Goal: Task Accomplishment & Management: Manage account settings

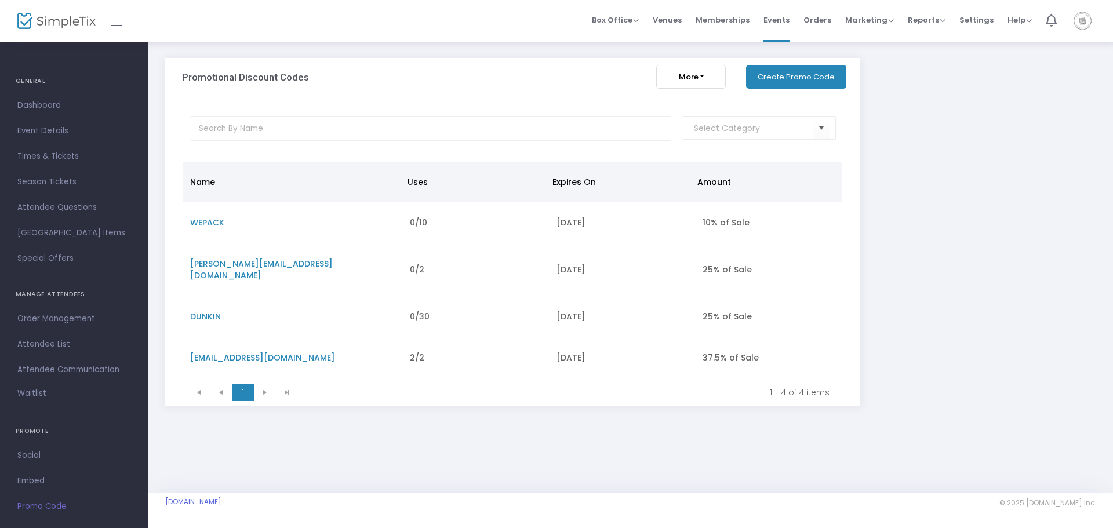
click at [704, 80] on button "More" at bounding box center [691, 77] width 70 height 24
click at [700, 136] on link "Import List" at bounding box center [714, 133] width 116 height 20
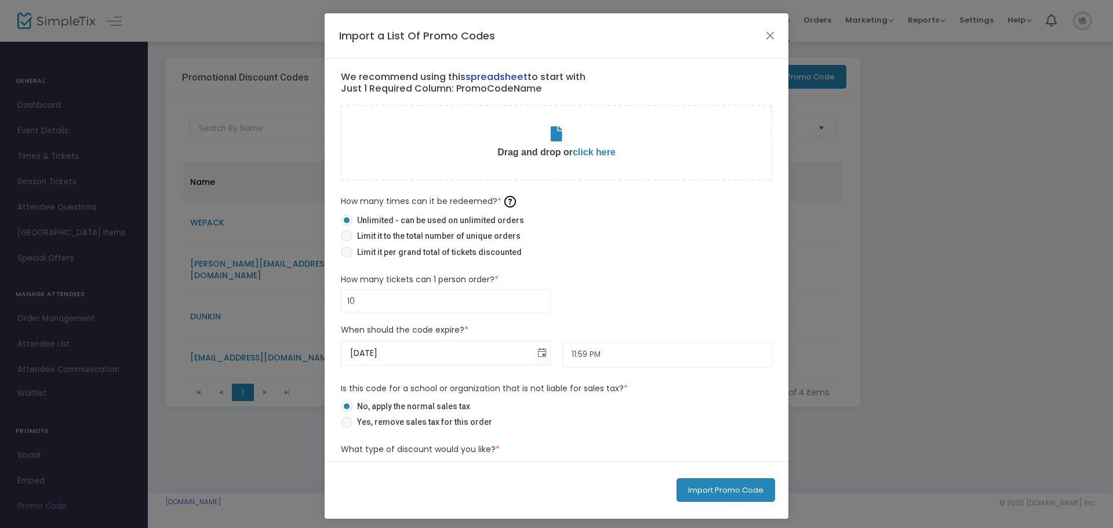
click at [499, 72] on link "spreadsheet" at bounding box center [497, 76] width 62 height 13
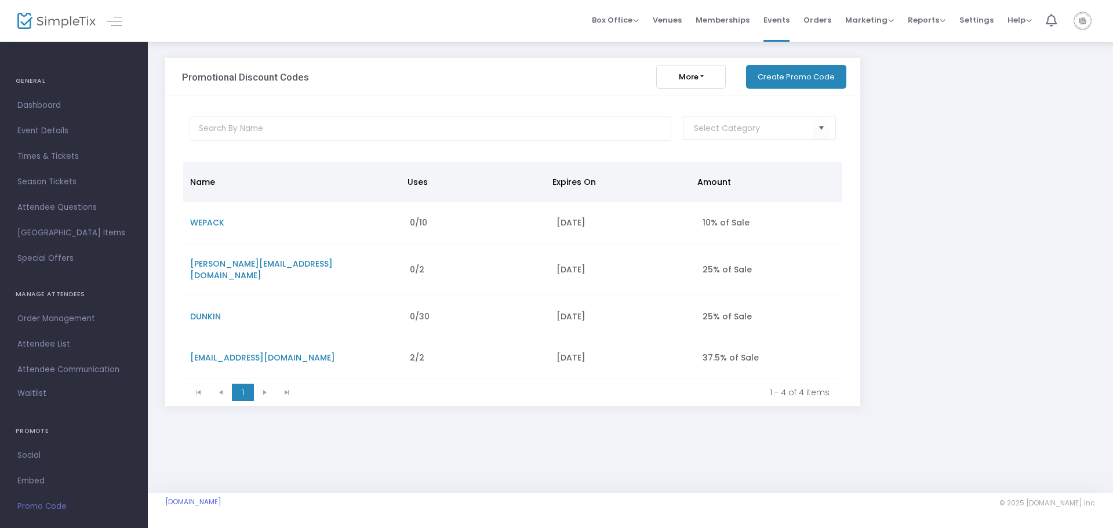
click at [711, 79] on button "More" at bounding box center [691, 77] width 70 height 24
click at [702, 137] on link "Import List" at bounding box center [714, 133] width 116 height 20
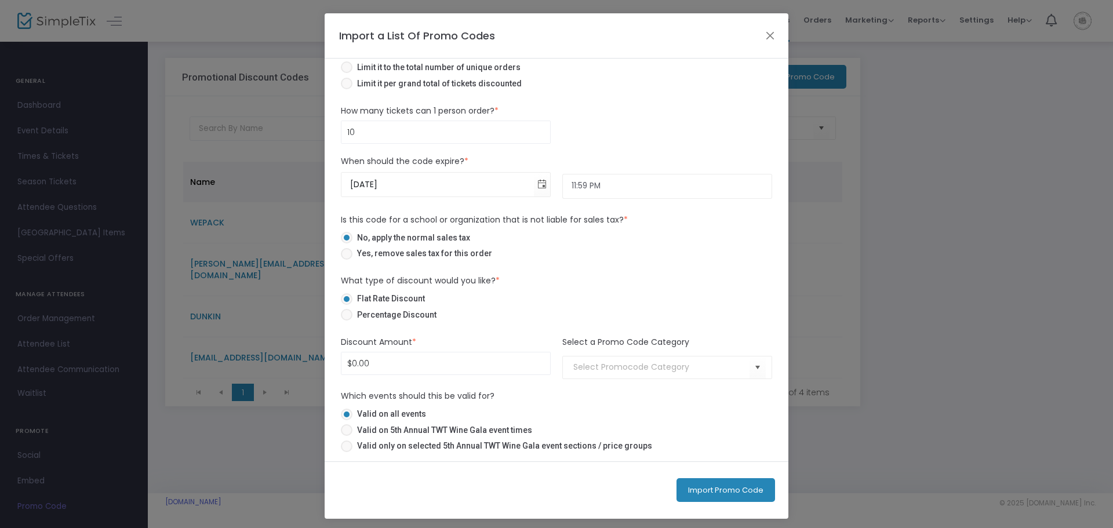
scroll to position [3, 0]
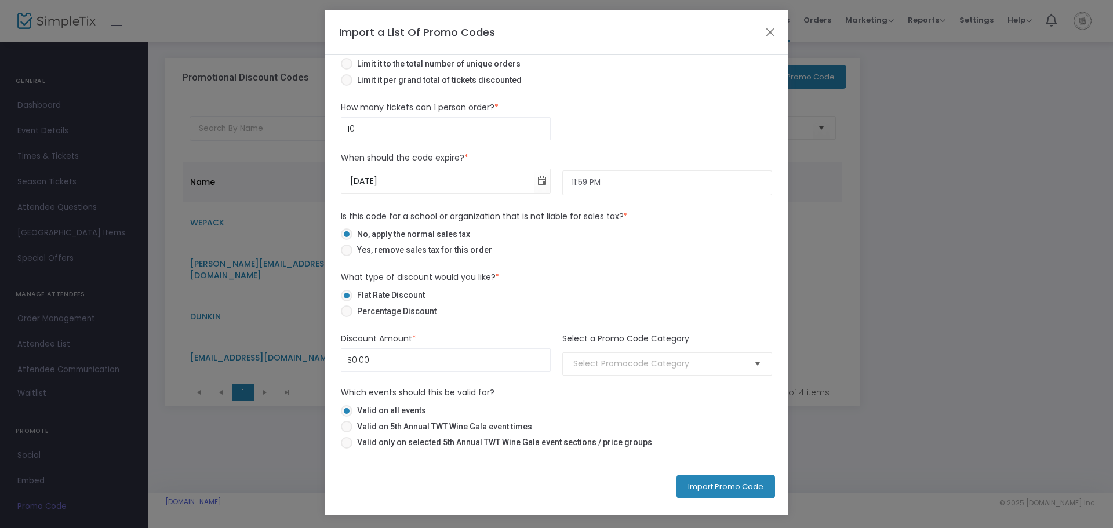
click at [755, 362] on span "Select" at bounding box center [758, 363] width 19 height 19
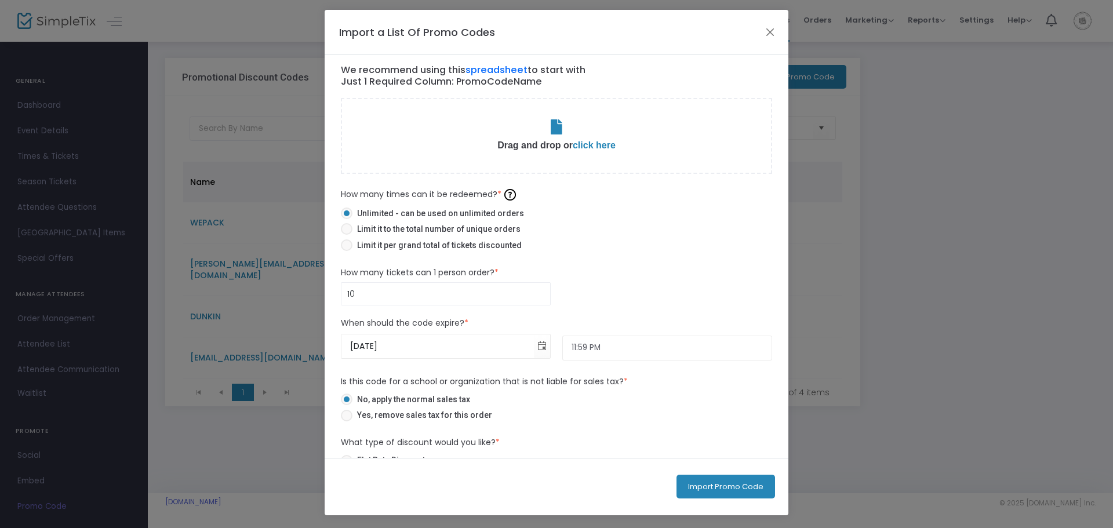
scroll to position [0, 0]
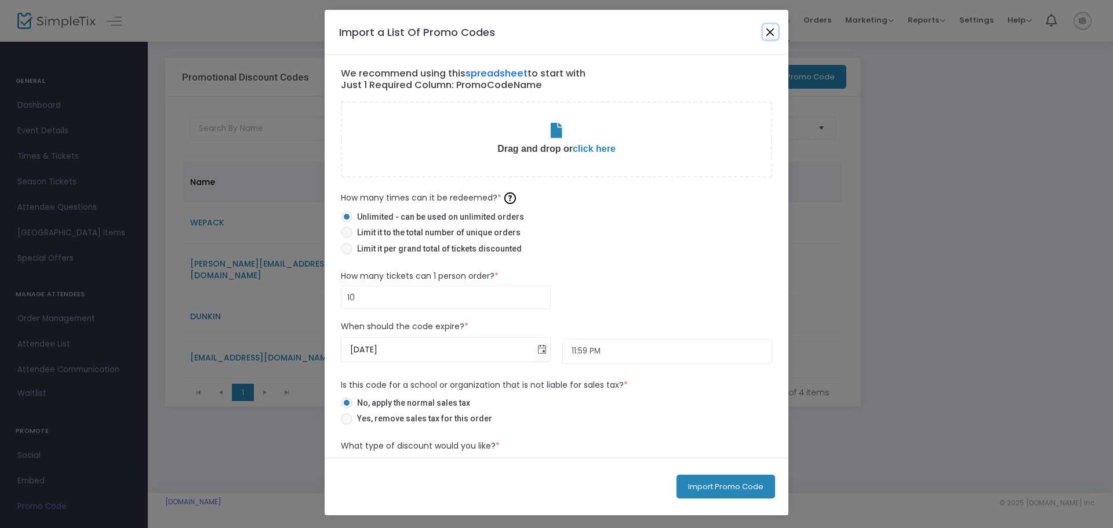
click at [771, 38] on button "Close" at bounding box center [770, 31] width 15 height 15
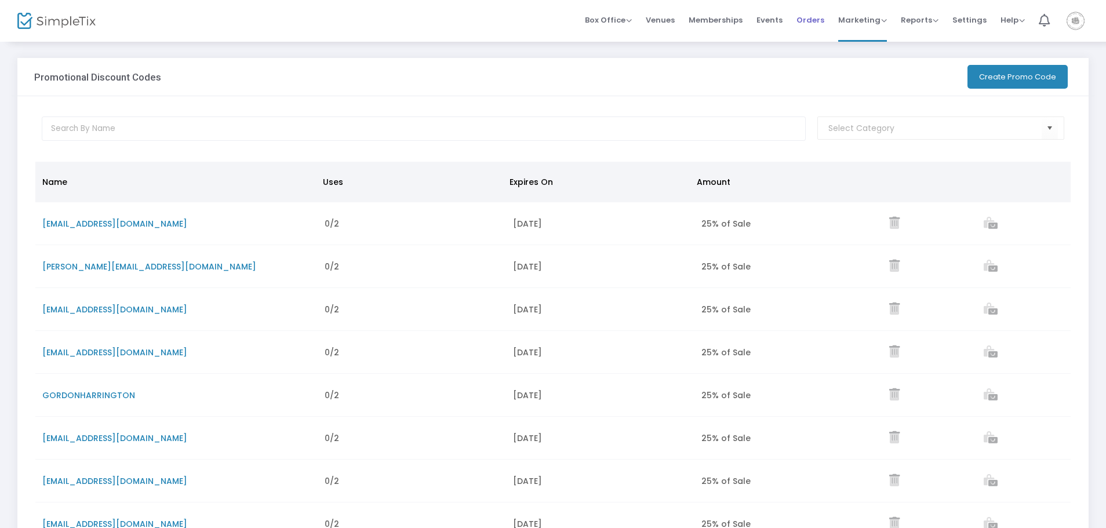
click at [801, 19] on span "Orders" at bounding box center [811, 20] width 28 height 30
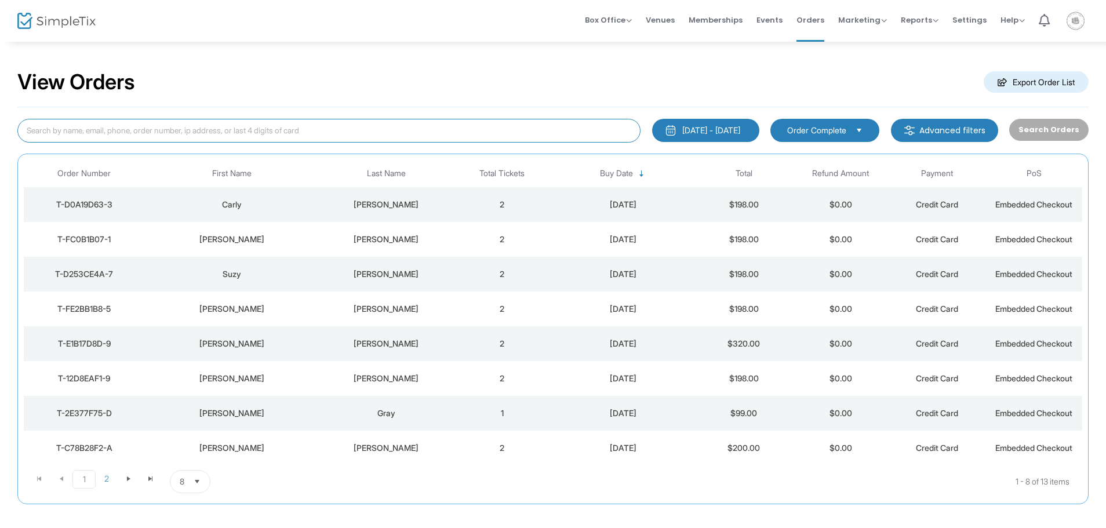
click at [298, 132] on input at bounding box center [328, 131] width 623 height 24
type input "[PERSON_NAME]"
